Goal: Task Accomplishment & Management: Manage account settings

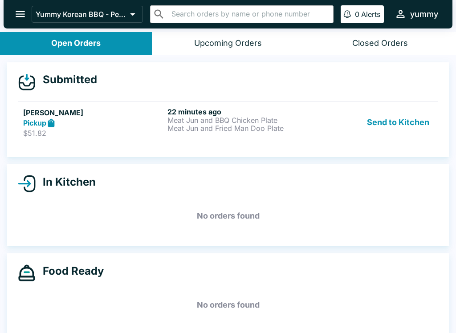
click at [401, 117] on button "Send to Kitchen" at bounding box center [397, 122] width 69 height 31
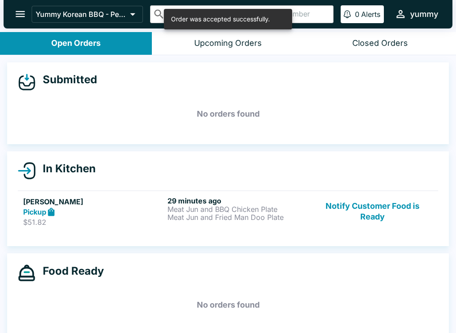
click at [173, 209] on p "Meat Jun and BBQ Chicken Plate" at bounding box center [237, 209] width 141 height 8
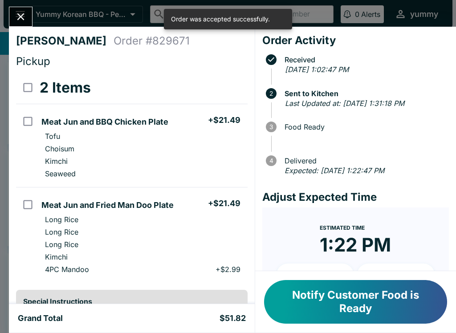
click at [24, 12] on icon "Close" at bounding box center [21, 17] width 12 height 12
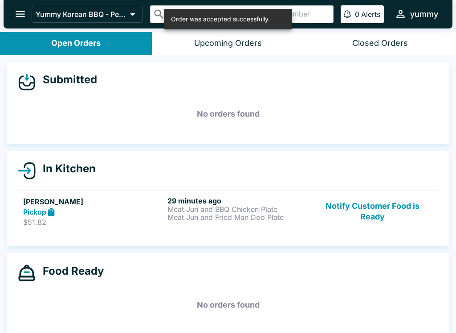
click at [199, 210] on p "Meat Jun and BBQ Chicken Plate" at bounding box center [237, 209] width 141 height 8
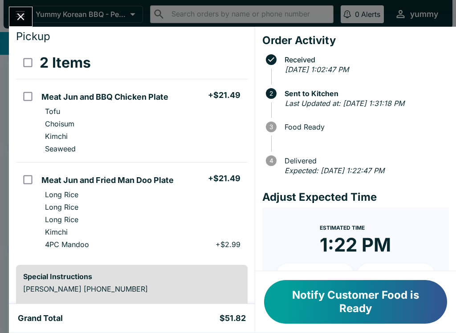
scroll to position [26, 0]
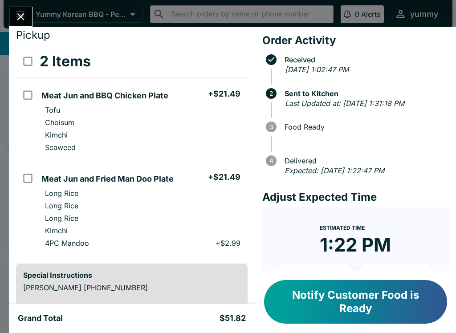
click at [346, 293] on button "Notify Customer Food is Ready" at bounding box center [355, 302] width 183 height 44
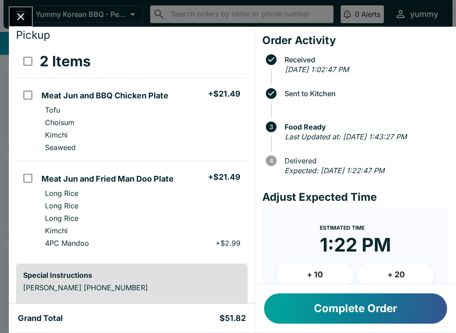
click at [347, 312] on button "Complete Order" at bounding box center [355, 308] width 183 height 30
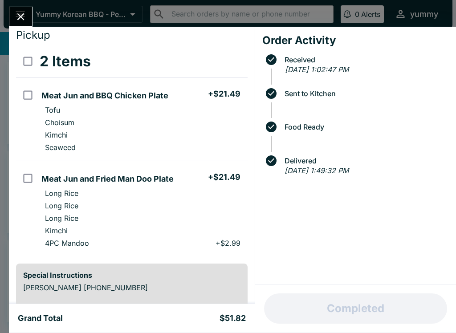
click at [19, 12] on icon "Close" at bounding box center [21, 17] width 12 height 12
